Goal: Check status

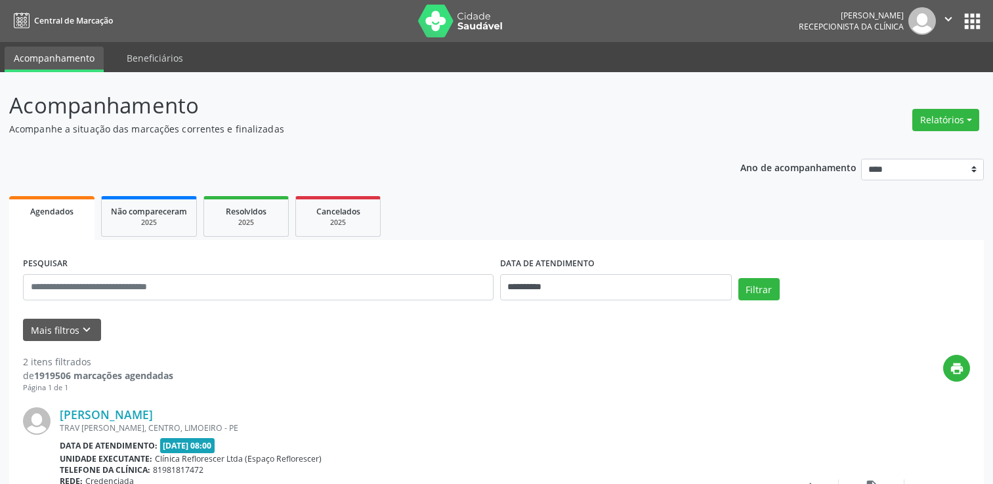
scroll to position [197, 0]
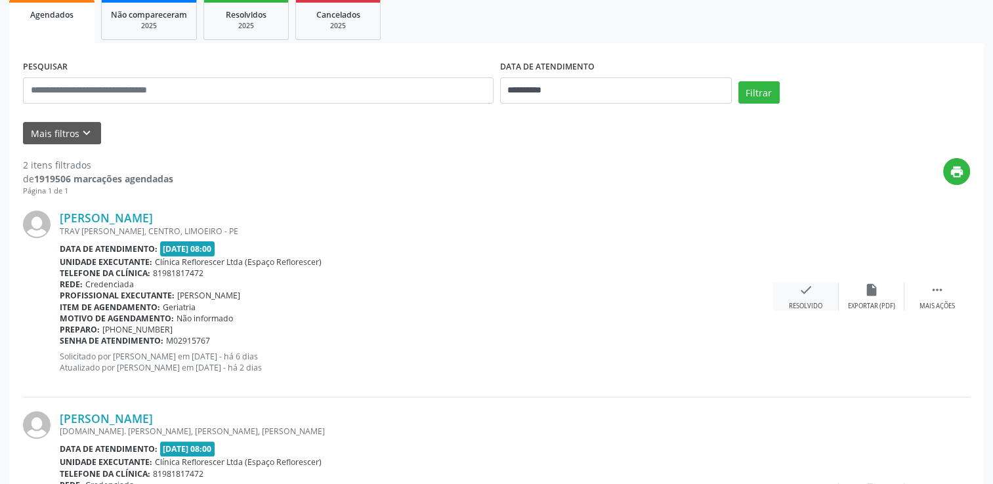
click at [807, 292] on icon "check" at bounding box center [806, 290] width 14 height 14
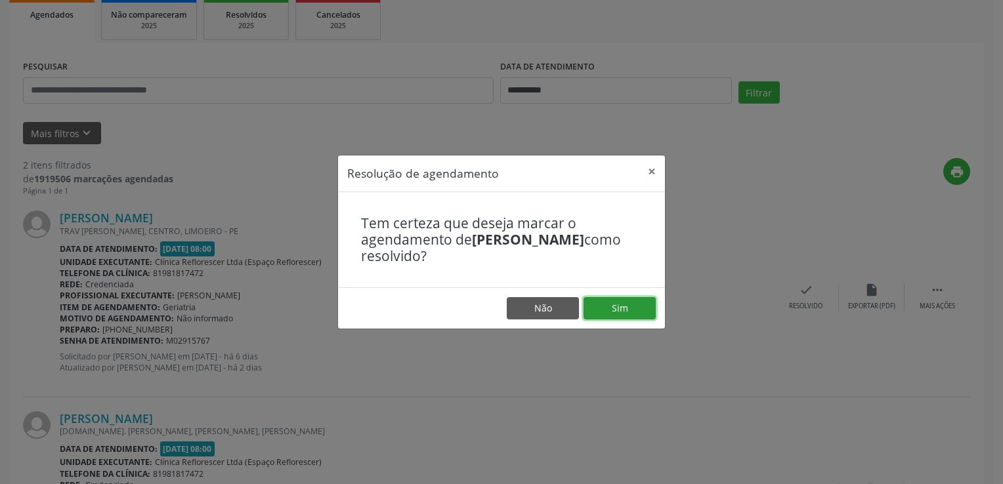
click at [602, 303] on button "Sim" at bounding box center [619, 308] width 72 height 22
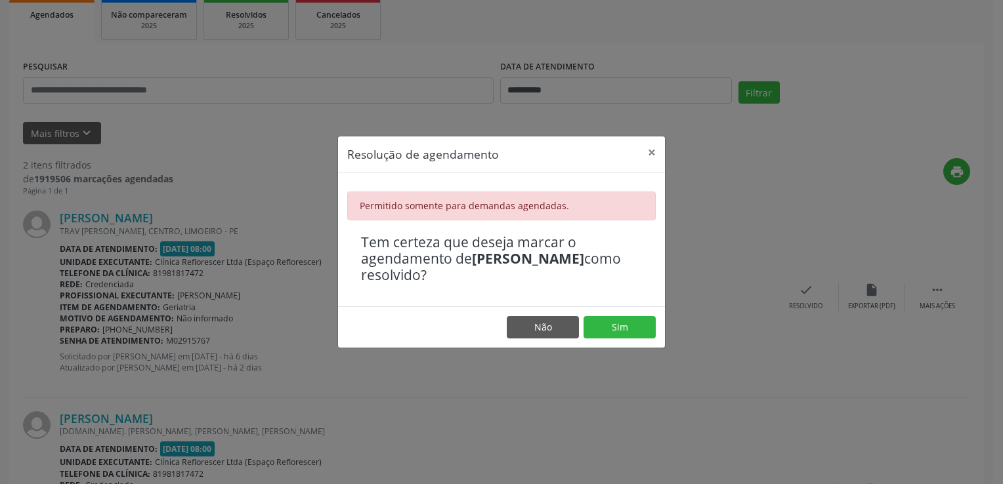
click at [585, 108] on div "Resolução de agendamento × Permitido somente para demandas agendadas. Tem certe…" at bounding box center [501, 242] width 1003 height 484
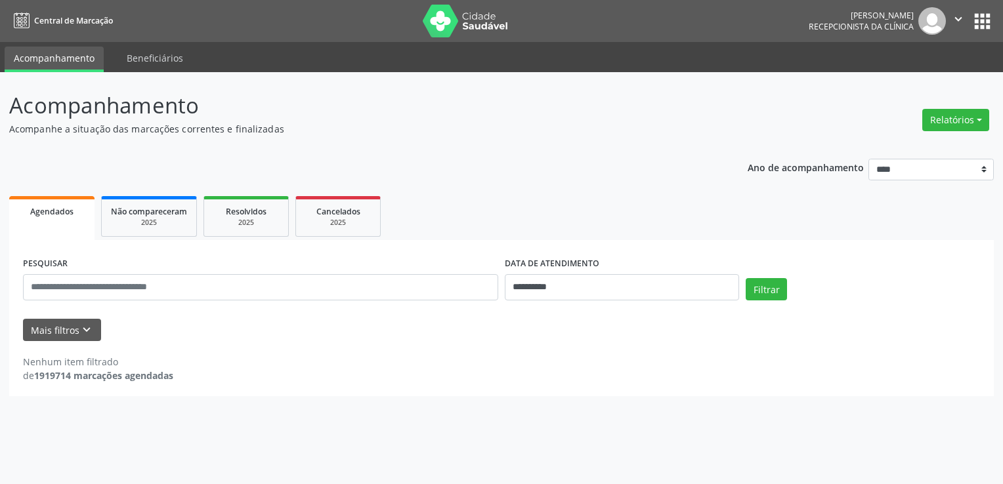
select select "*"
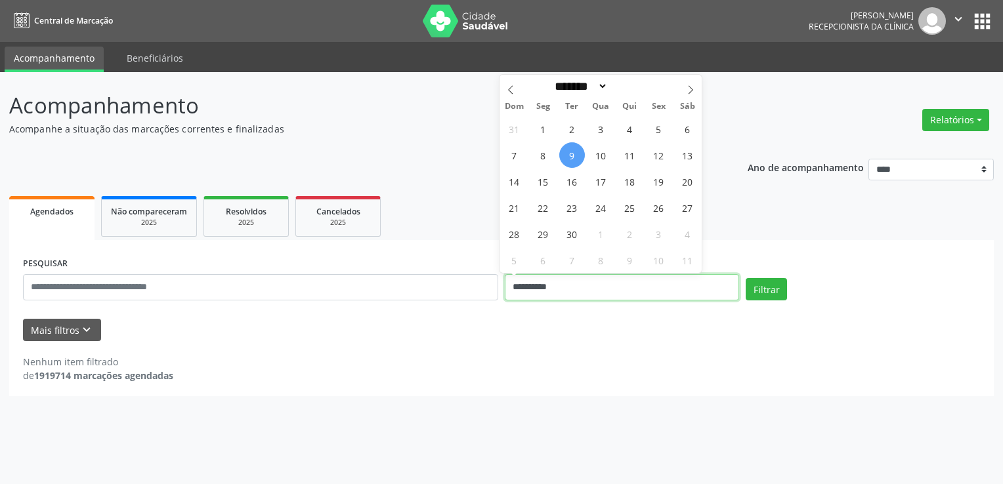
click at [596, 277] on input "**********" at bounding box center [622, 287] width 234 height 26
click at [601, 151] on span "10" at bounding box center [601, 155] width 26 height 26
type input "**********"
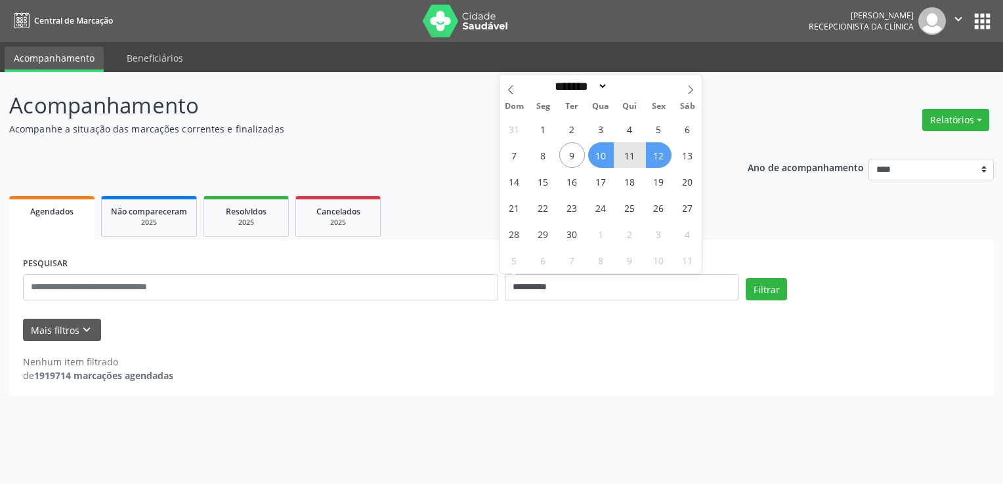
drag, startPoint x: 656, startPoint y: 148, endPoint x: 694, endPoint y: 198, distance: 62.7
click at [656, 148] on span "12" at bounding box center [659, 155] width 26 height 26
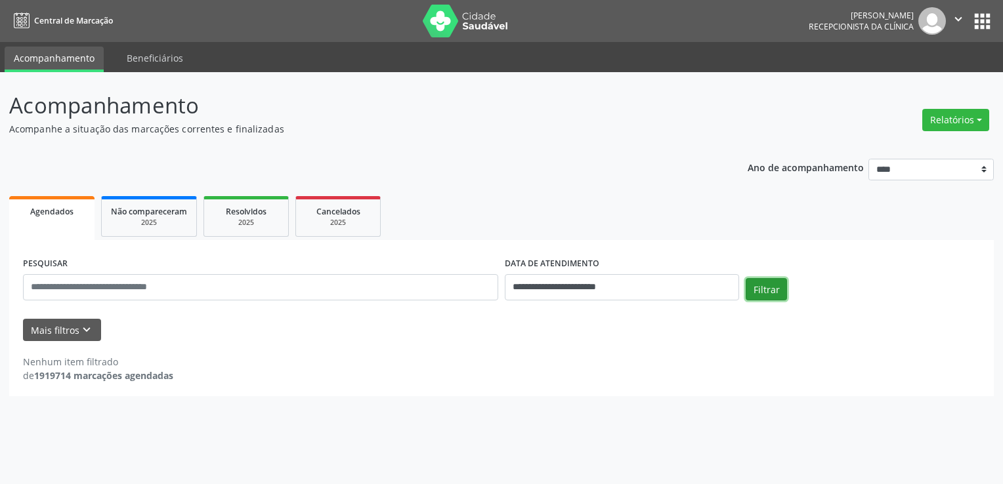
click at [772, 281] on button "Filtrar" at bounding box center [765, 289] width 41 height 22
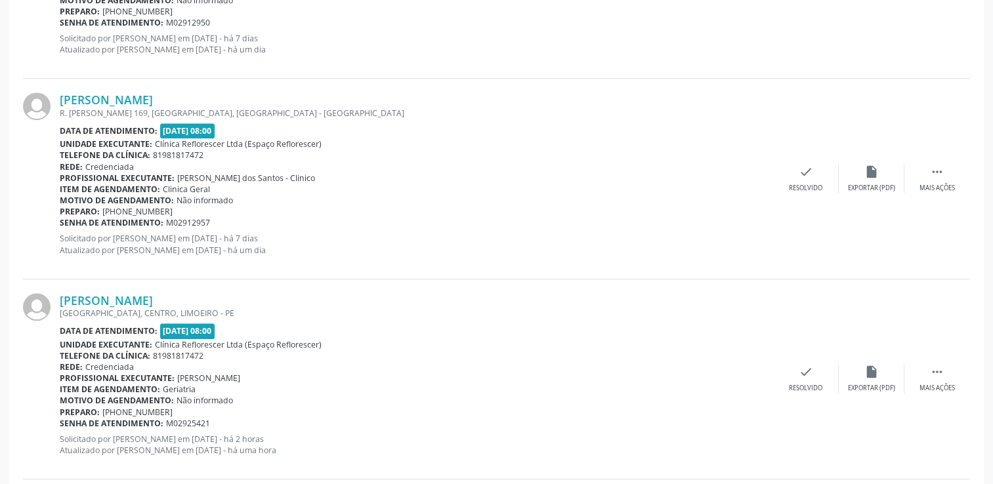
scroll to position [984, 0]
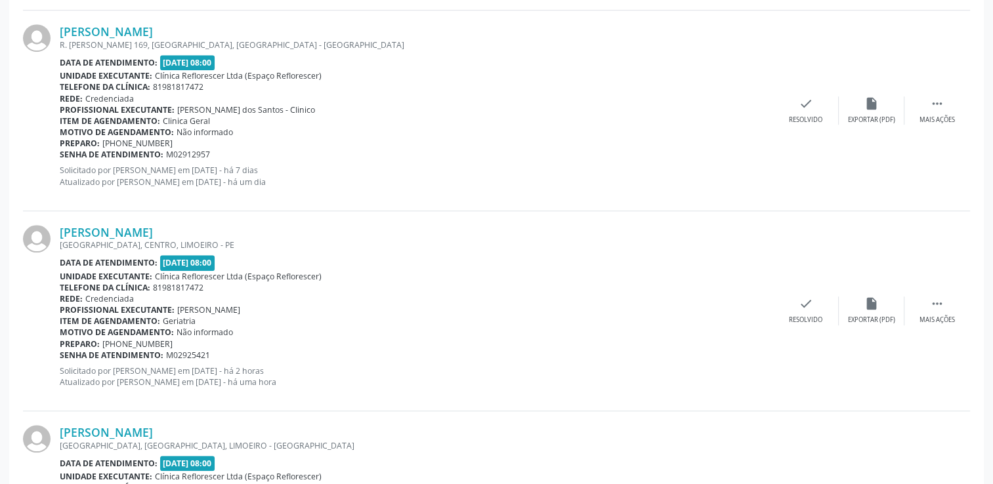
click at [362, 295] on div "Rede: Credenciada" at bounding box center [416, 298] width 713 height 11
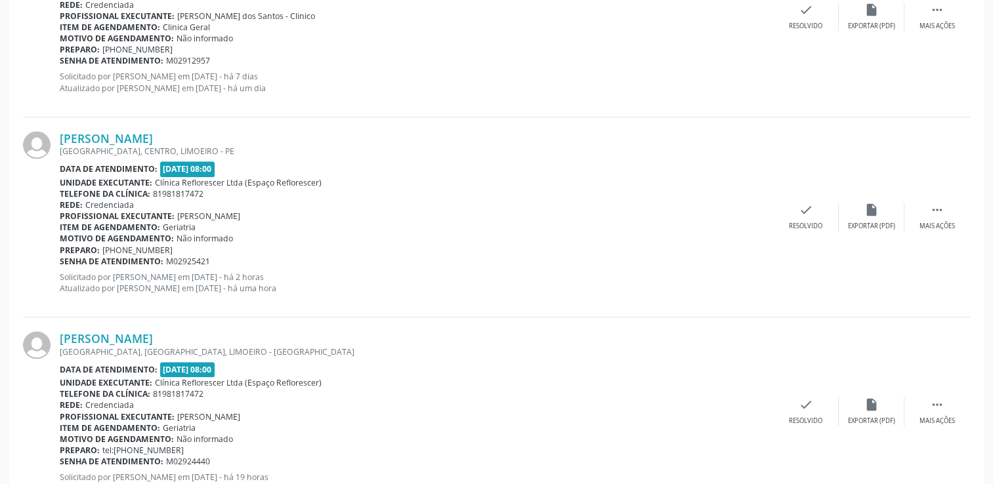
scroll to position [1121, 0]
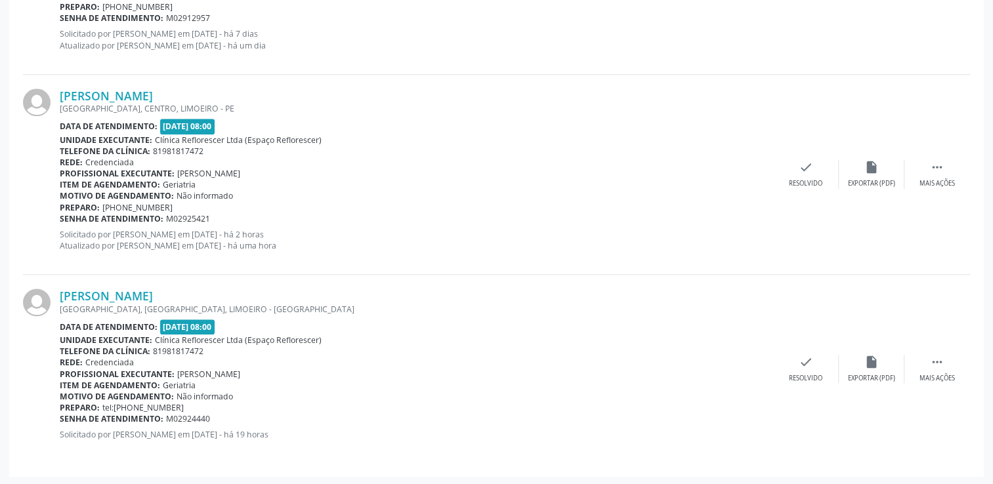
click at [453, 125] on div "Data de atendimento: [DATE] 08:00" at bounding box center [416, 126] width 713 height 15
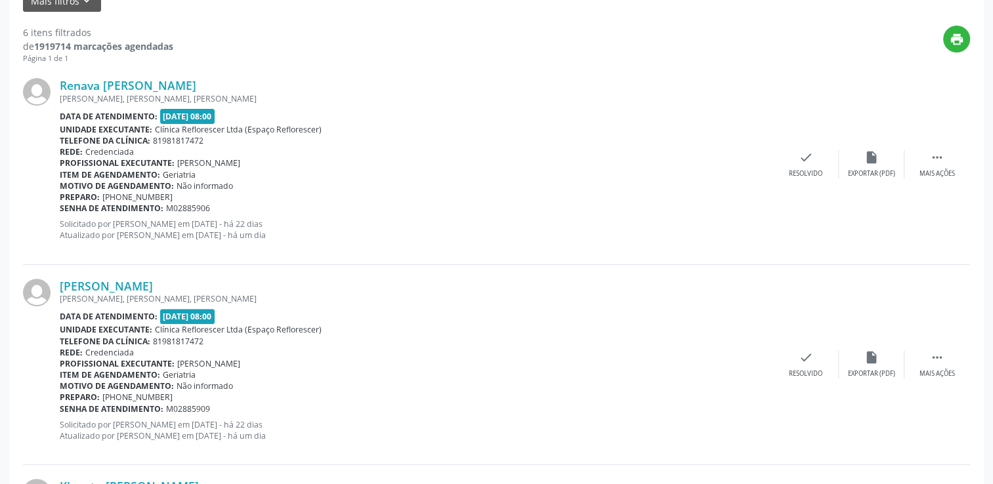
scroll to position [136, 0]
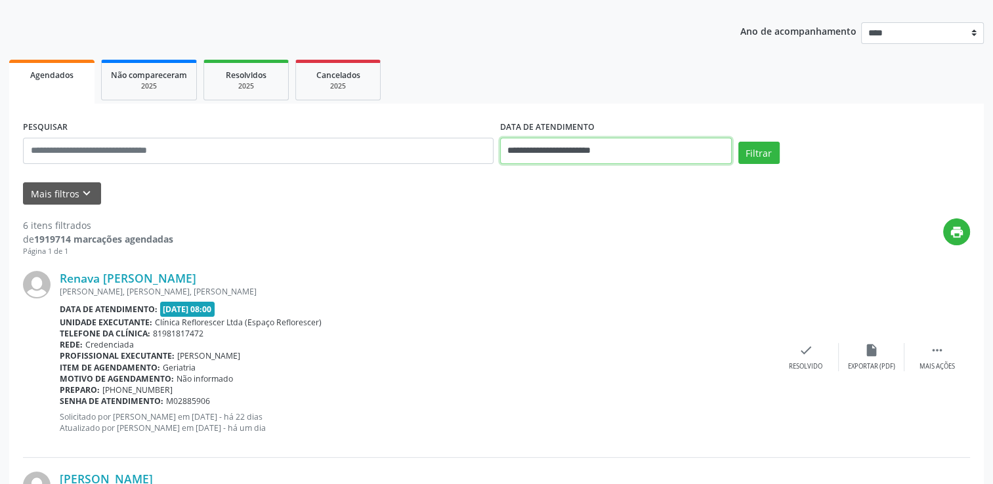
click at [556, 157] on input "**********" at bounding box center [616, 151] width 232 height 26
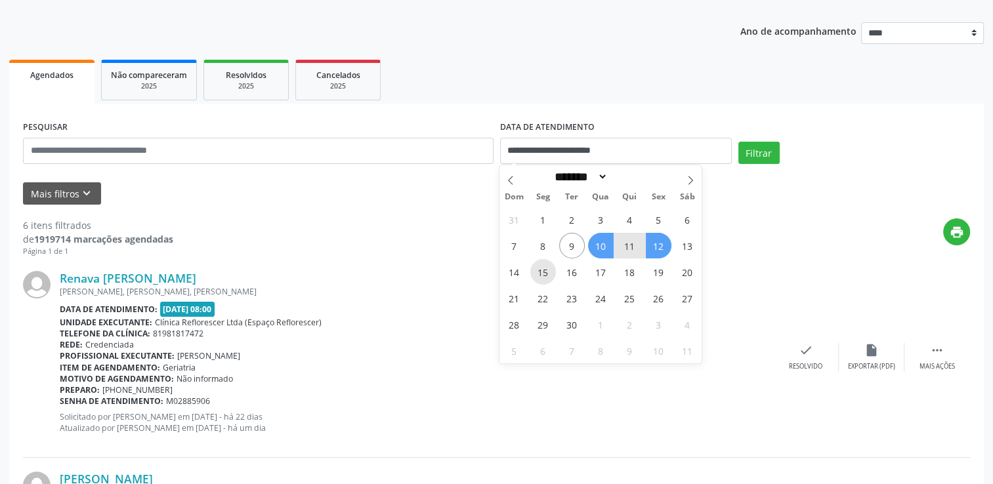
click at [549, 270] on span "15" at bounding box center [543, 272] width 26 height 26
type input "**********"
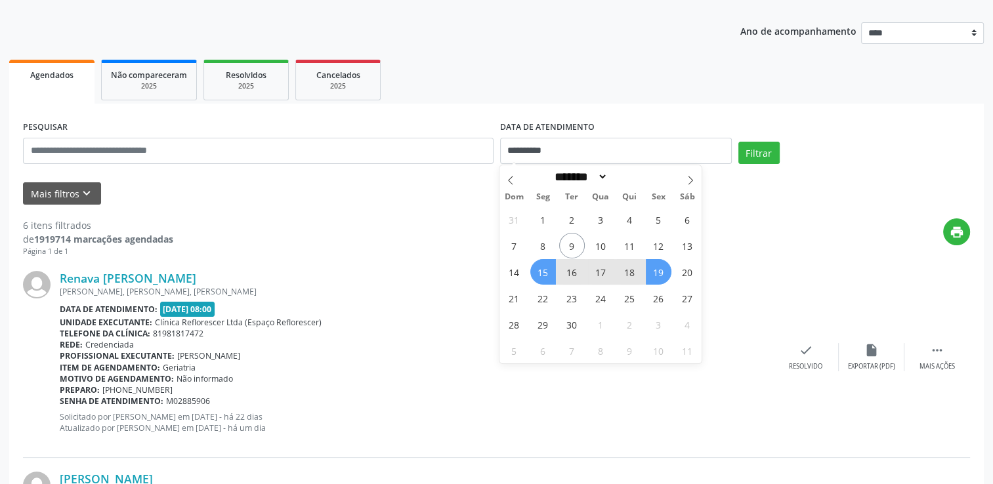
click at [654, 270] on span "19" at bounding box center [659, 272] width 26 height 26
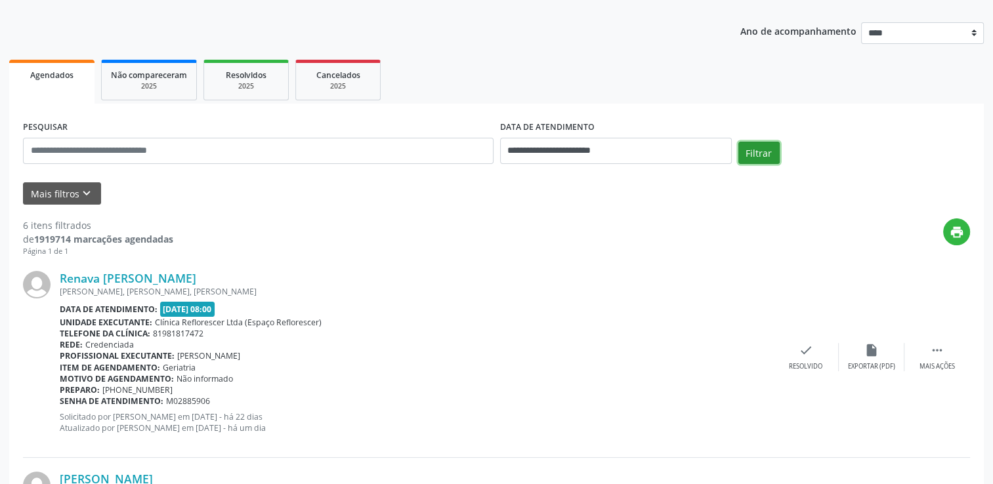
click at [751, 148] on button "Filtrar" at bounding box center [758, 153] width 41 height 22
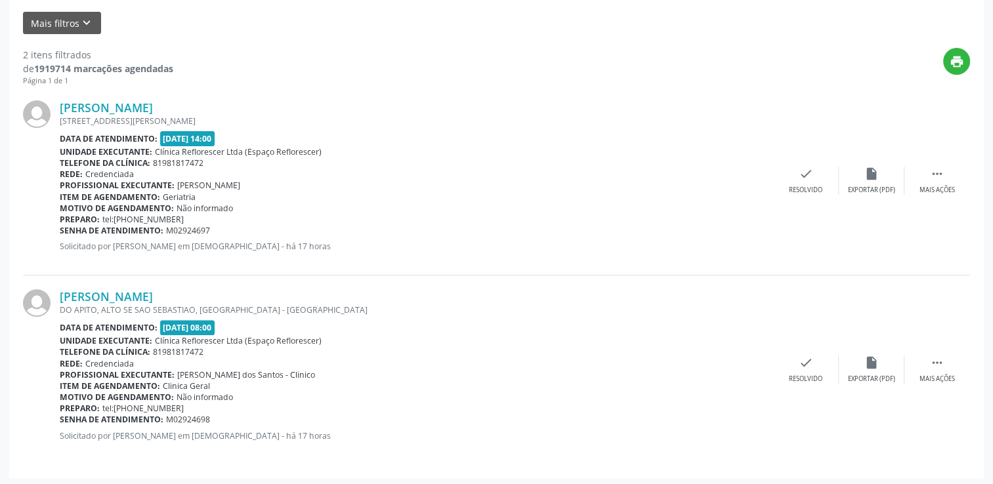
scroll to position [309, 0]
